Goal: Book appointment/travel/reservation

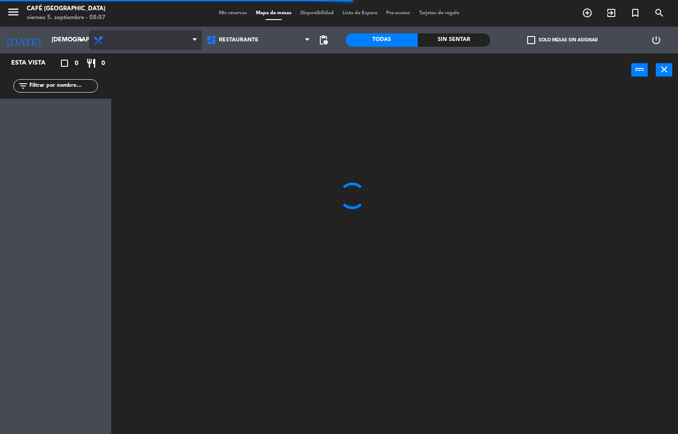
click at [119, 37] on span "Cena" at bounding box center [116, 40] width 16 height 6
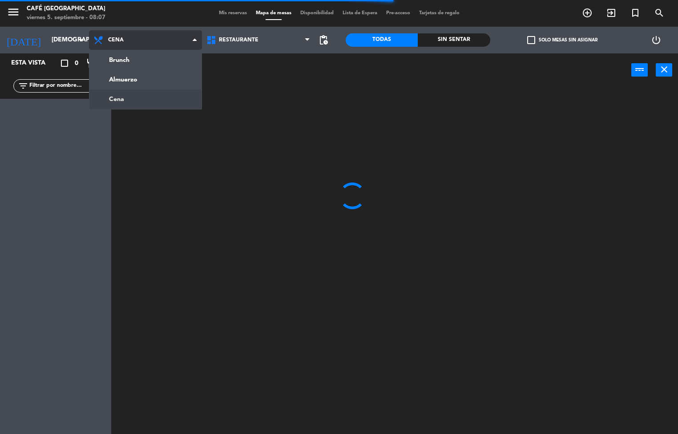
click at [155, 83] on ng-component "menu Café Museo Larco viernes 5. septiembre - 08:07 Mis reservas Mapa de mesas …" at bounding box center [339, 217] width 678 height 434
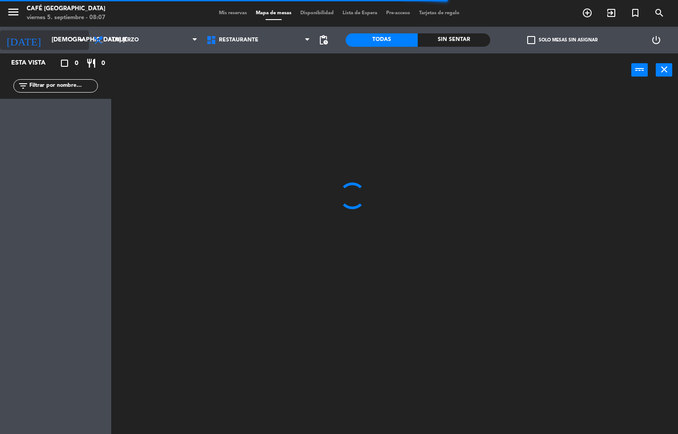
click at [62, 40] on input "[DEMOGRAPHIC_DATA] [DATE]" at bounding box center [89, 40] width 85 height 16
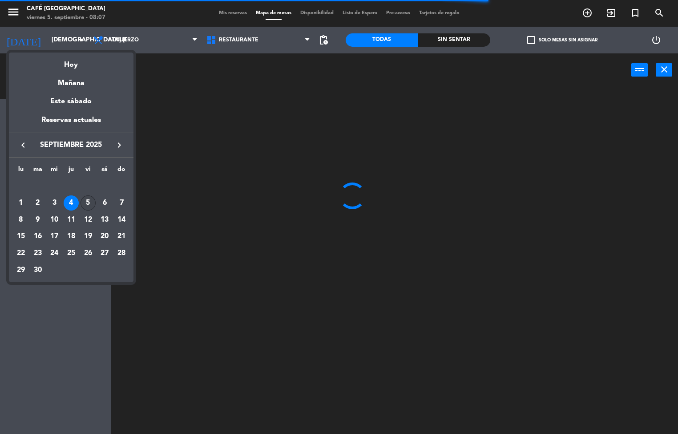
click at [87, 203] on div "5" at bounding box center [88, 202] width 15 height 15
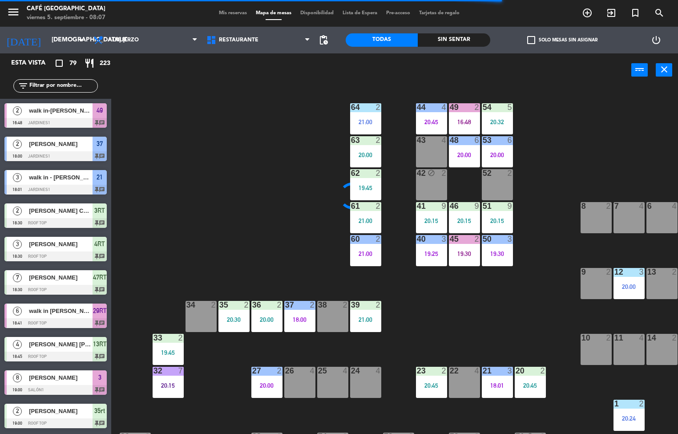
type input "vie. [DATE]"
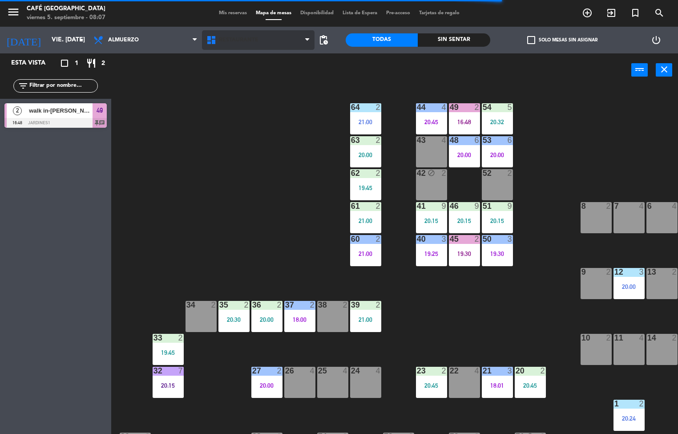
click at [242, 39] on span "Restaurante" at bounding box center [239, 40] width 40 height 6
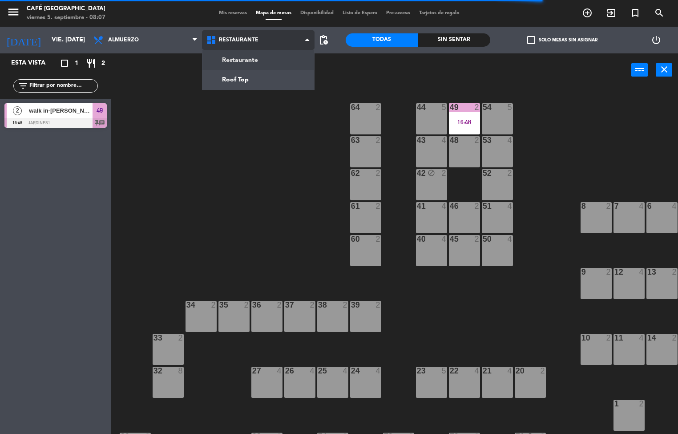
click at [260, 84] on ng-component "menu Café Museo Larco viernes 5. septiembre - 08:07 Mis reservas Mapa de mesas …" at bounding box center [339, 217] width 678 height 434
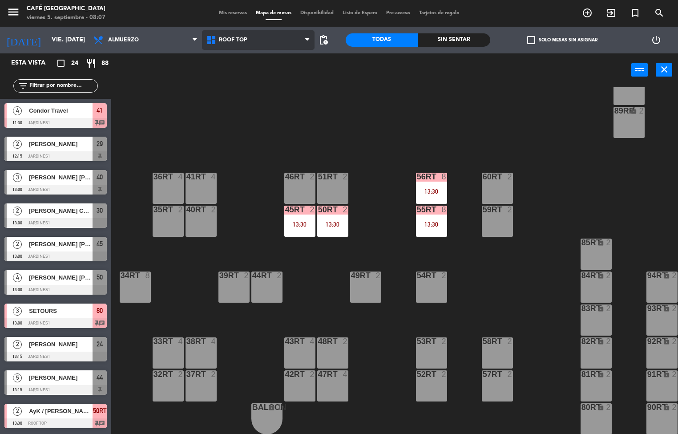
scroll to position [329, 0]
click at [435, 386] on div "52RT 2" at bounding box center [431, 385] width 31 height 31
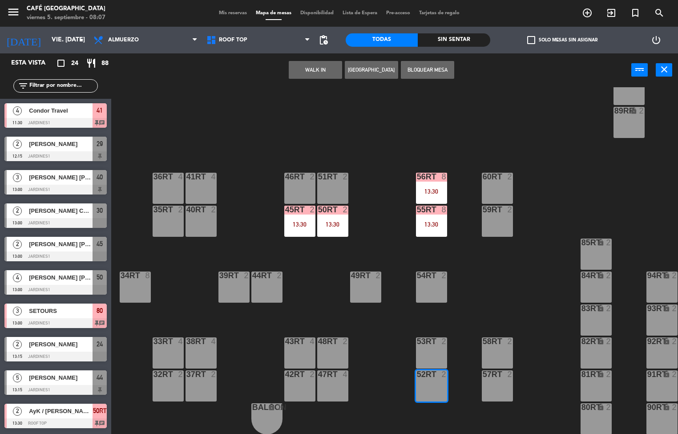
click at [518, 266] on div "18RT 4 16RT 4 28RT 2 80RR lock 2 27RT 5 7RT 5 S1RT lock 2 17RT 5 81RR lock 2 29…" at bounding box center [398, 260] width 560 height 347
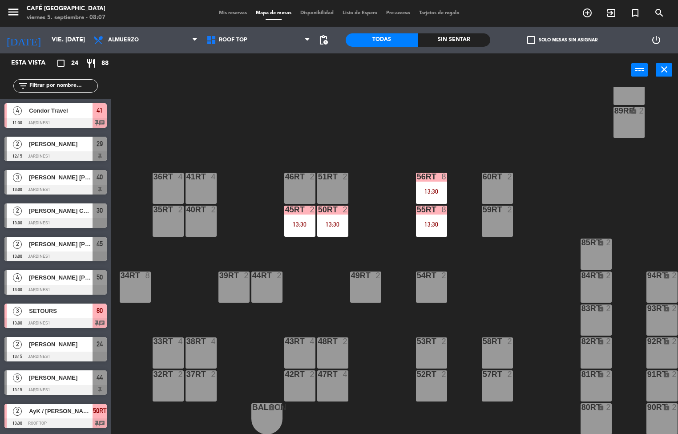
click at [344, 221] on div "13:30" at bounding box center [332, 224] width 31 height 6
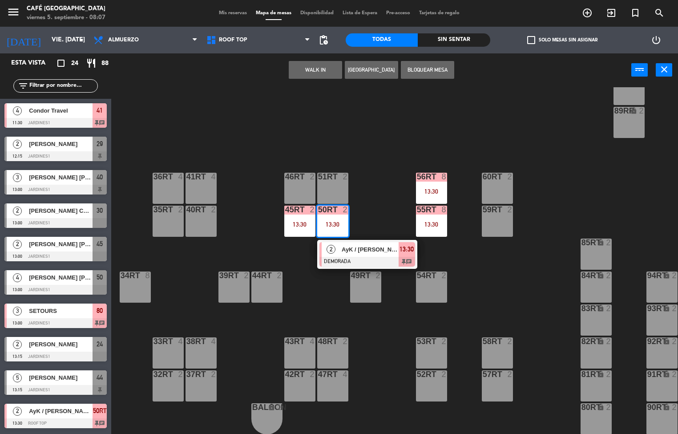
click at [390, 185] on div "18RT 4 16RT 4 28RT 2 80RR lock 2 27RT 5 7RT 5 S1RT lock 2 17RT 5 81RR lock 2 29…" at bounding box center [398, 260] width 560 height 347
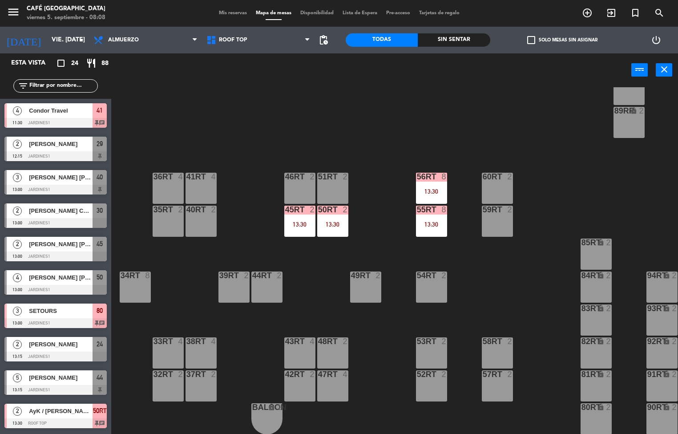
click at [294, 221] on div "13:30" at bounding box center [299, 224] width 31 height 6
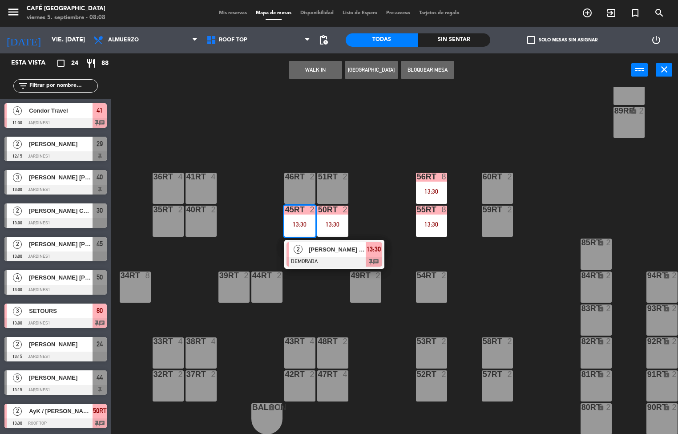
click at [518, 289] on div "18RT 4 16RT 4 28RT 2 80RR lock 2 27RT 5 7RT 5 S1RT lock 2 17RT 5 81RR lock 2 29…" at bounding box center [398, 260] width 560 height 347
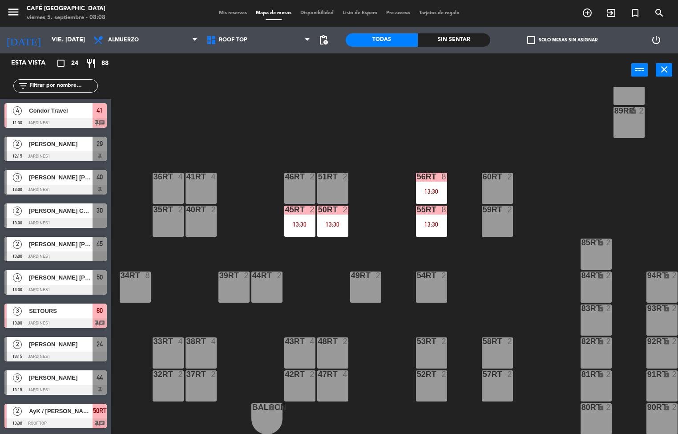
click at [428, 379] on div "52RT 2" at bounding box center [431, 385] width 31 height 31
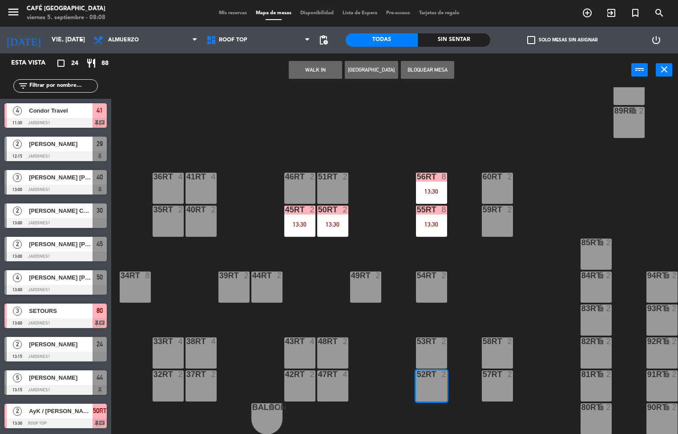
click at [435, 188] on div "13:30" at bounding box center [431, 191] width 31 height 6
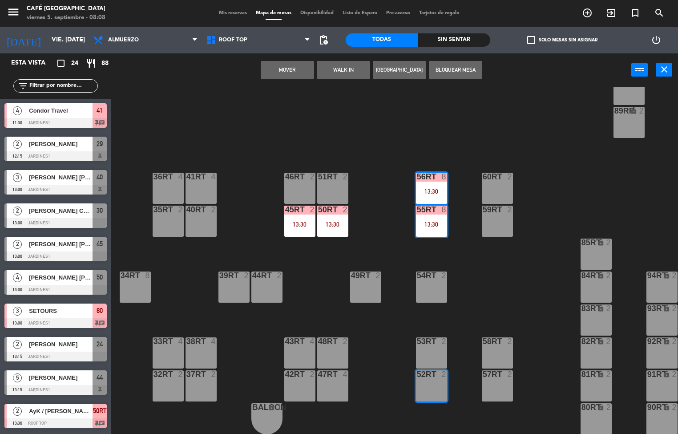
click at [430, 181] on div "56RT 8 13:30" at bounding box center [431, 188] width 31 height 31
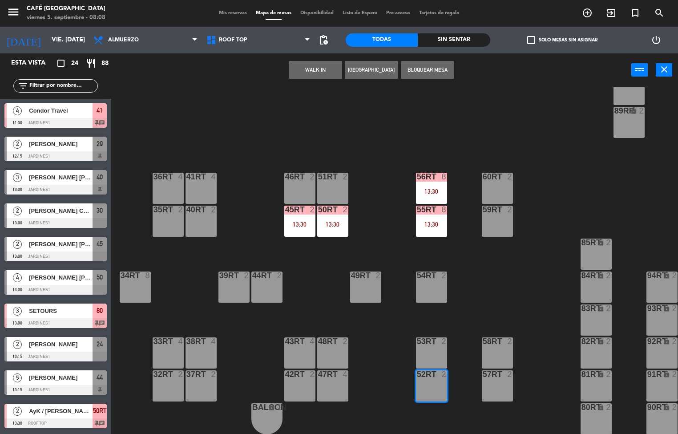
click at [556, 171] on div "18RT 4 16RT 4 28RT 2 80RR lock 2 27RT 5 7RT 5 S1RT lock 2 17RT 5 81RR lock 2 29…" at bounding box center [398, 260] width 560 height 347
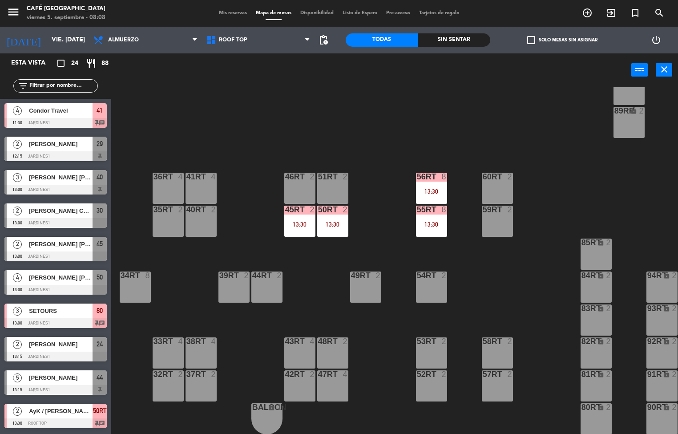
click at [427, 177] on div at bounding box center [431, 177] width 15 height 8
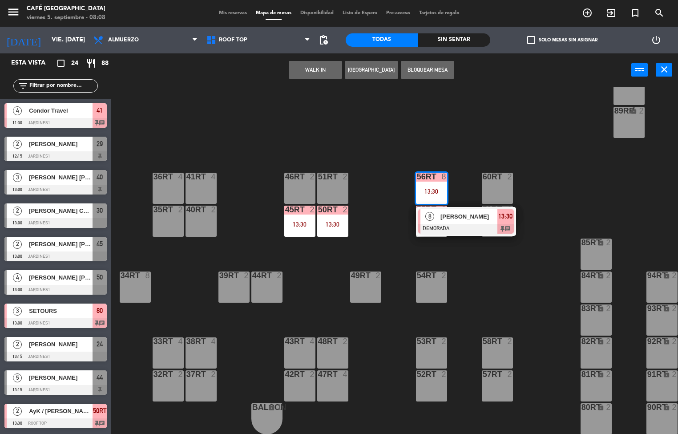
click at [468, 219] on div "[PERSON_NAME]" at bounding box center [468, 216] width 58 height 15
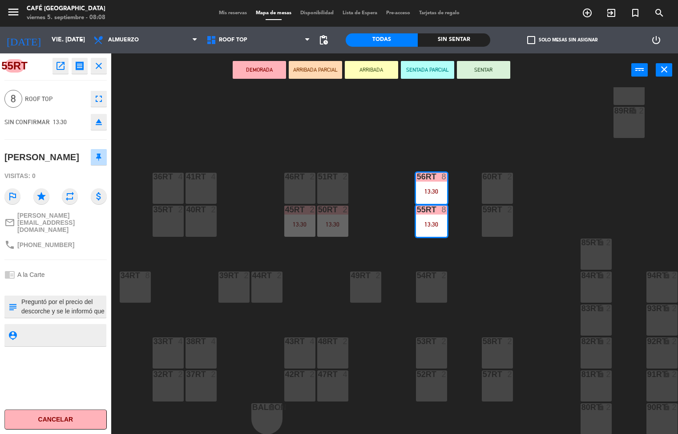
click at [555, 174] on div "18RT 4 16RT 4 28RT 2 80RR lock 2 27RT 5 7RT 5 S1RT lock 2 17RT 5 81RR lock 2 29…" at bounding box center [398, 260] width 560 height 347
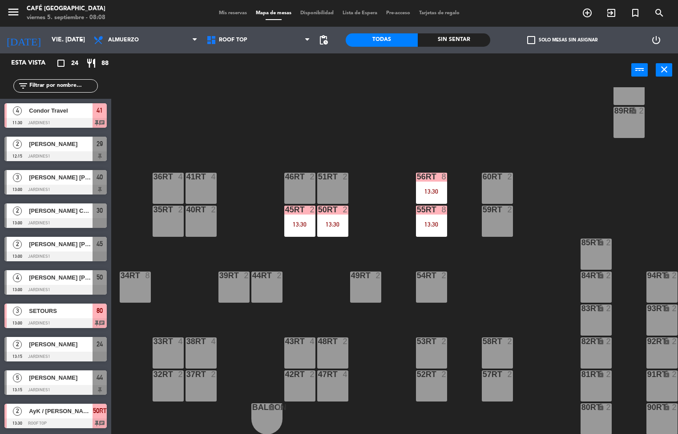
scroll to position [0, 0]
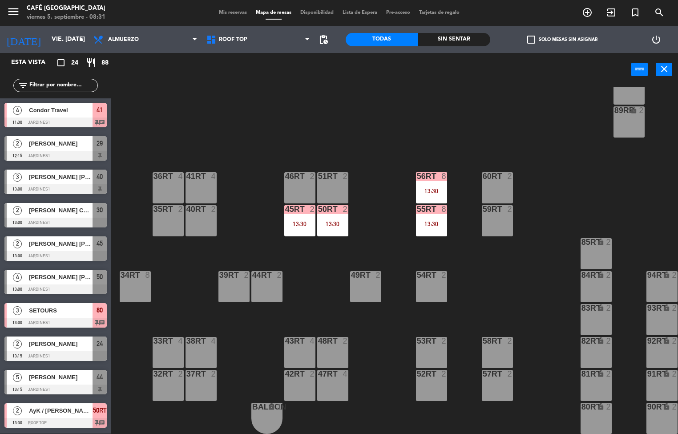
click at [318, 209] on div "50RT" at bounding box center [318, 209] width 0 height 8
